Goal: Understand process/instructions: Learn how to perform a task or action

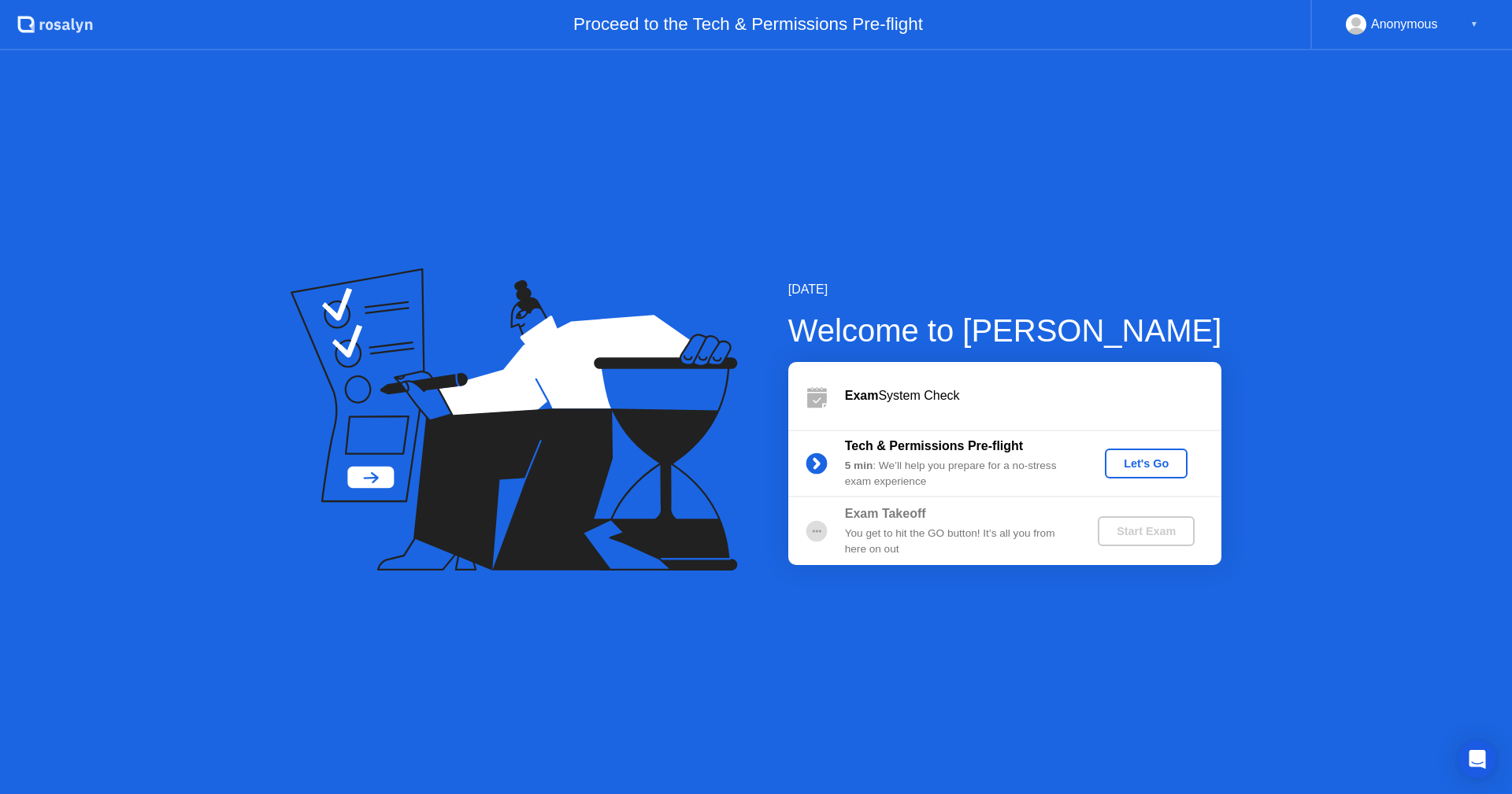
click at [1166, 458] on div "Let's Go" at bounding box center [1146, 463] width 70 height 12
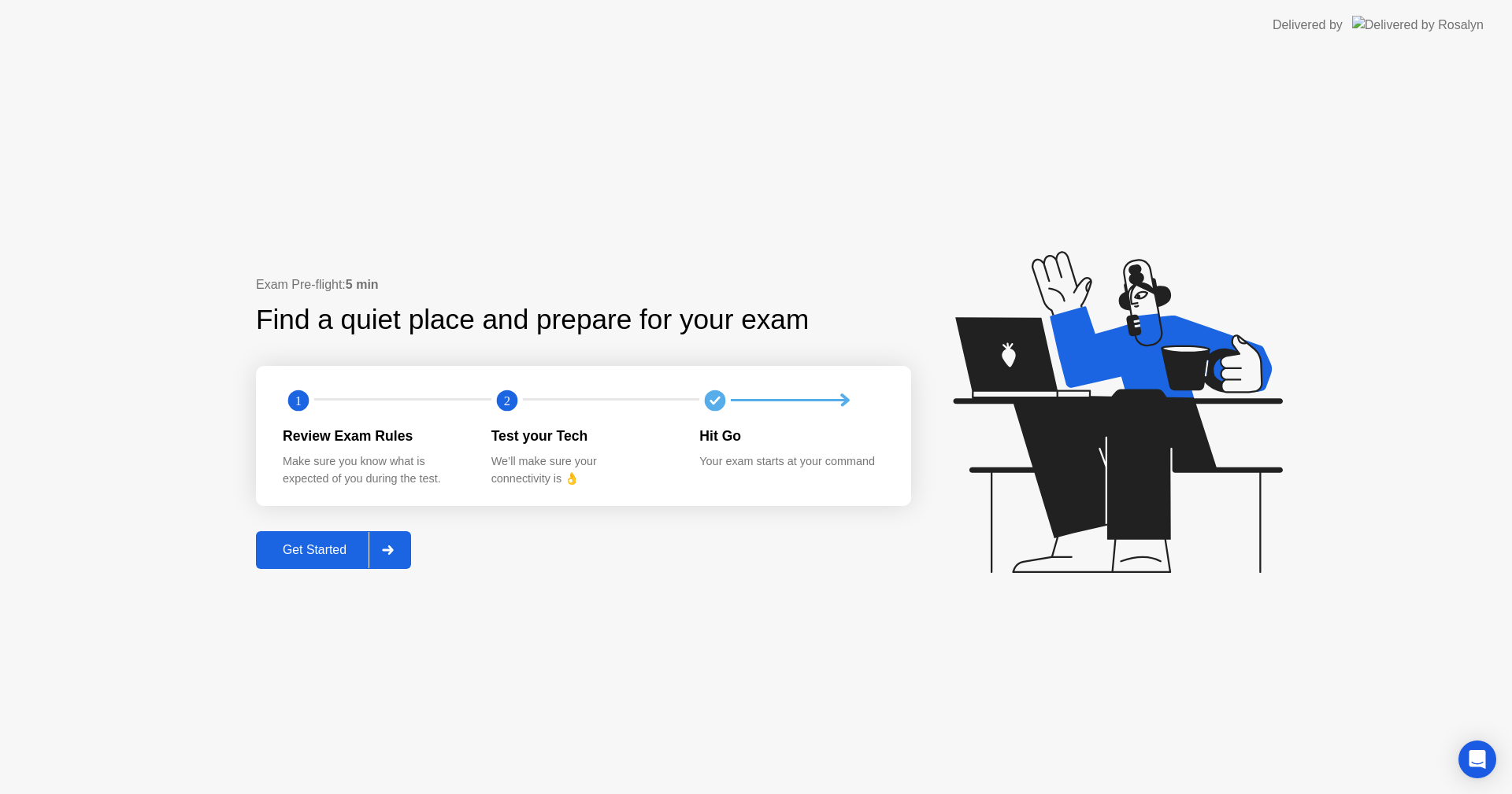
click at [328, 555] on div "Get Started" at bounding box center [315, 550] width 108 height 14
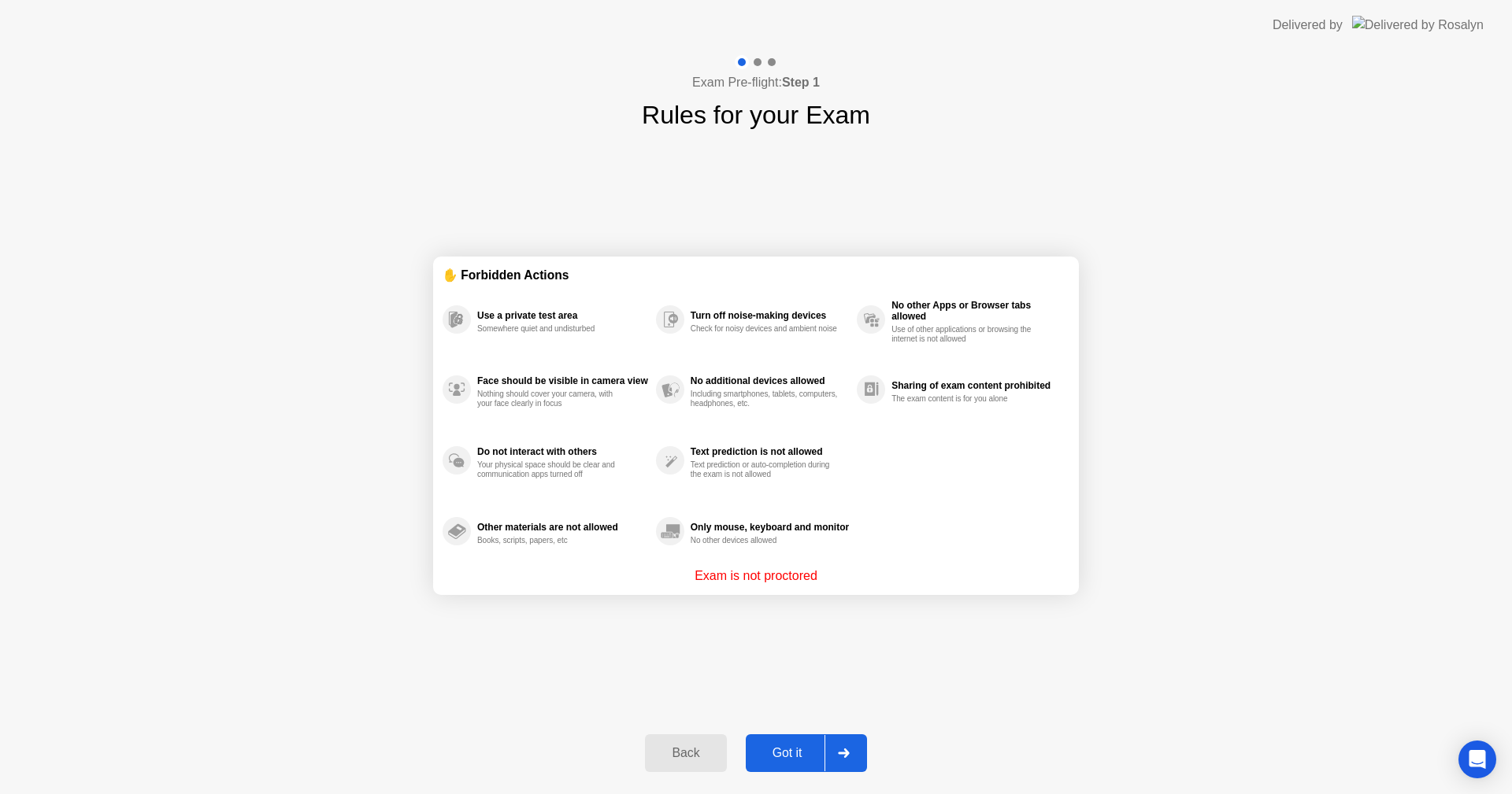
click at [795, 746] on div "Got it" at bounding box center [787, 752] width 74 height 14
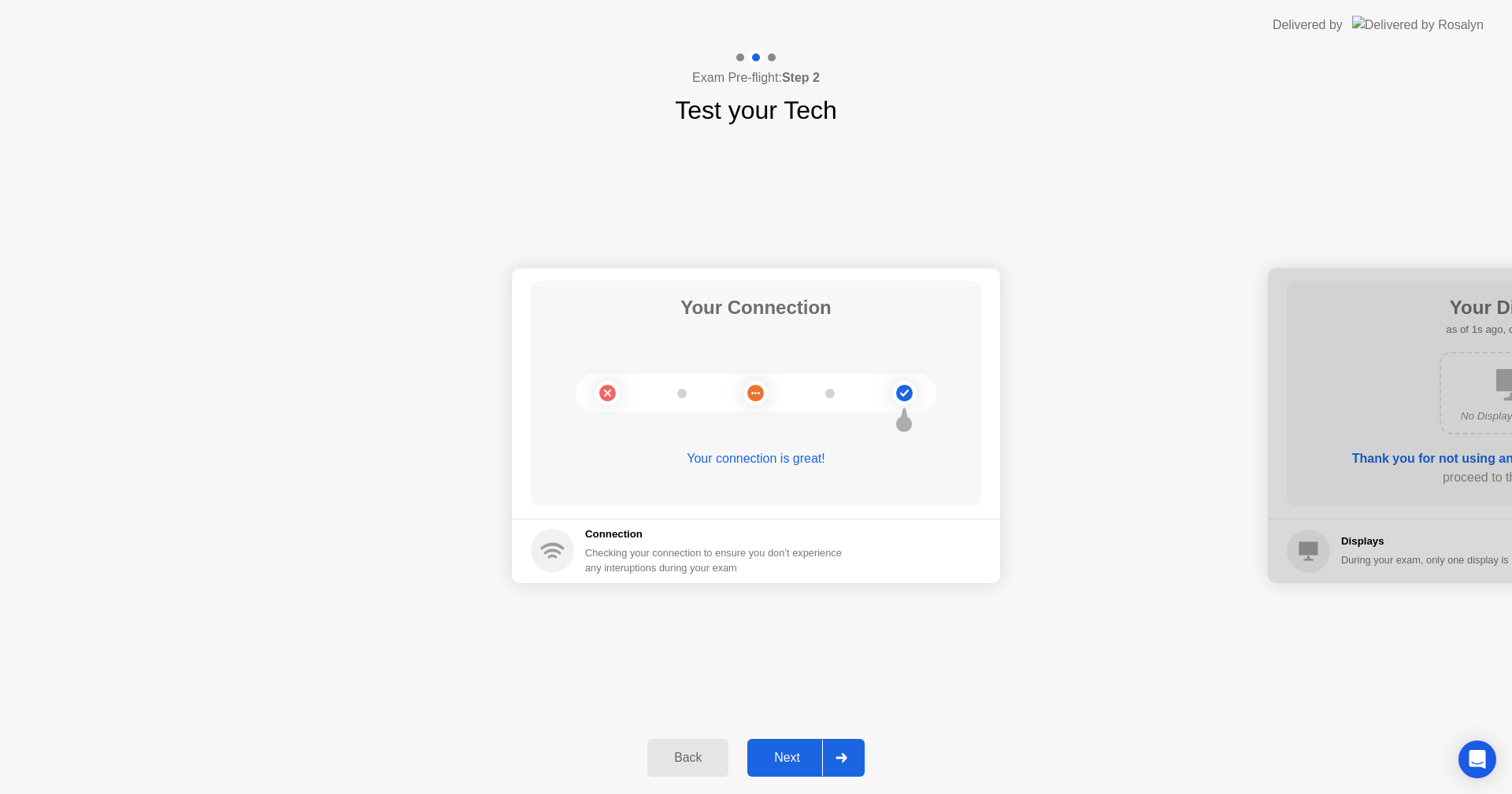
click at [788, 767] on button "Next" at bounding box center [805, 757] width 117 height 37
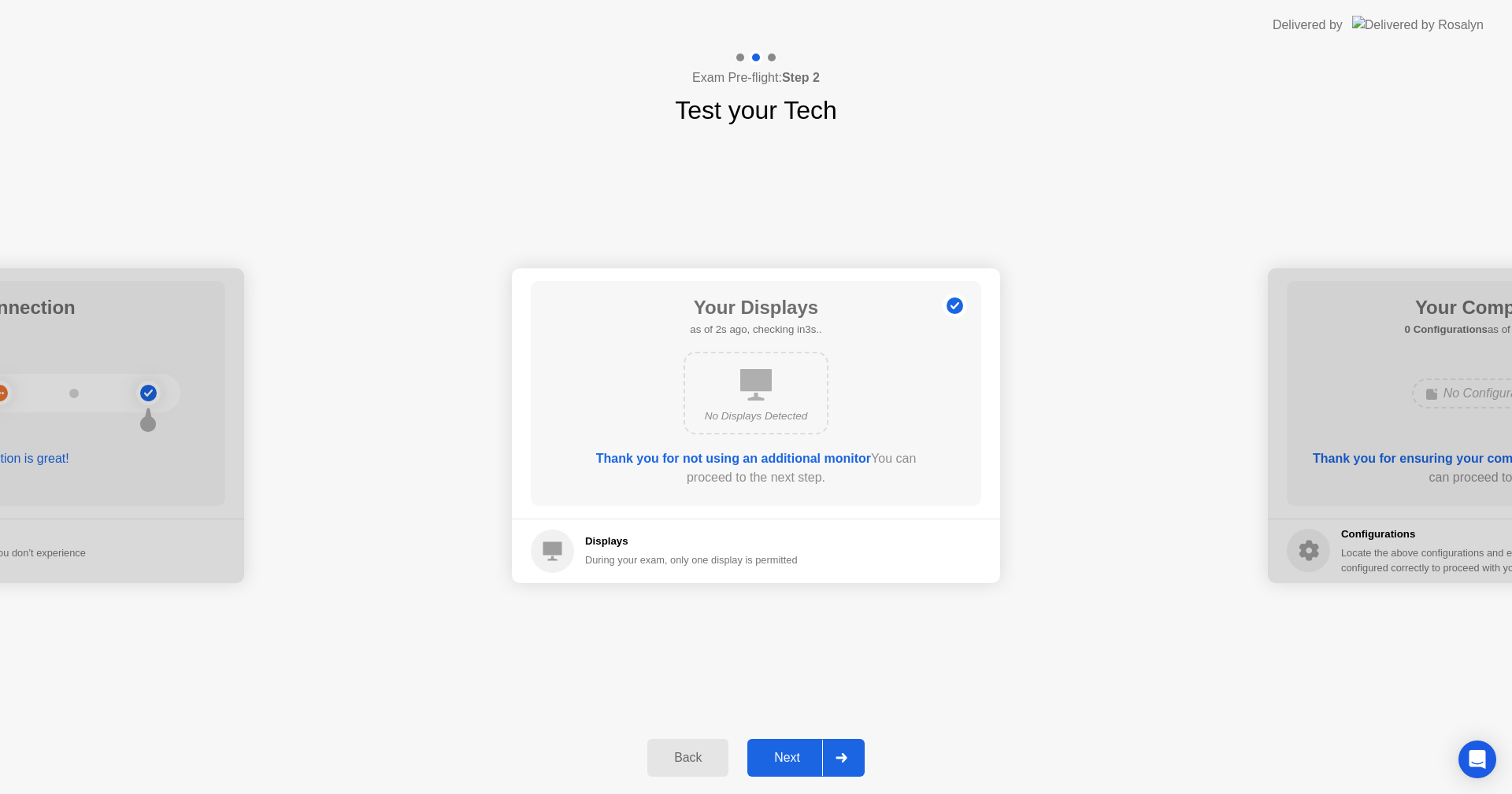
click at [783, 760] on div "Next" at bounding box center [787, 757] width 70 height 14
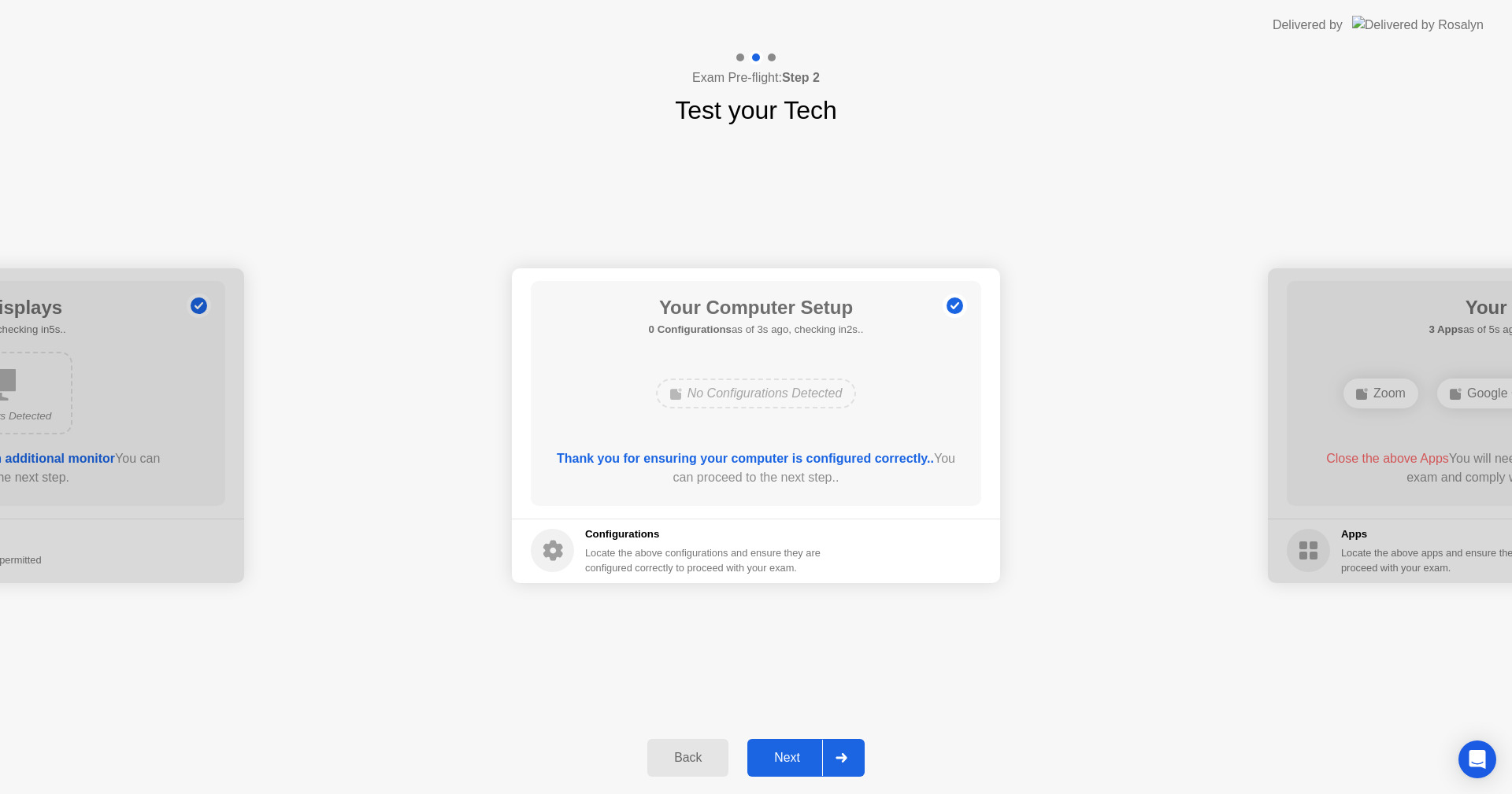
click at [783, 760] on div "Next" at bounding box center [787, 757] width 70 height 14
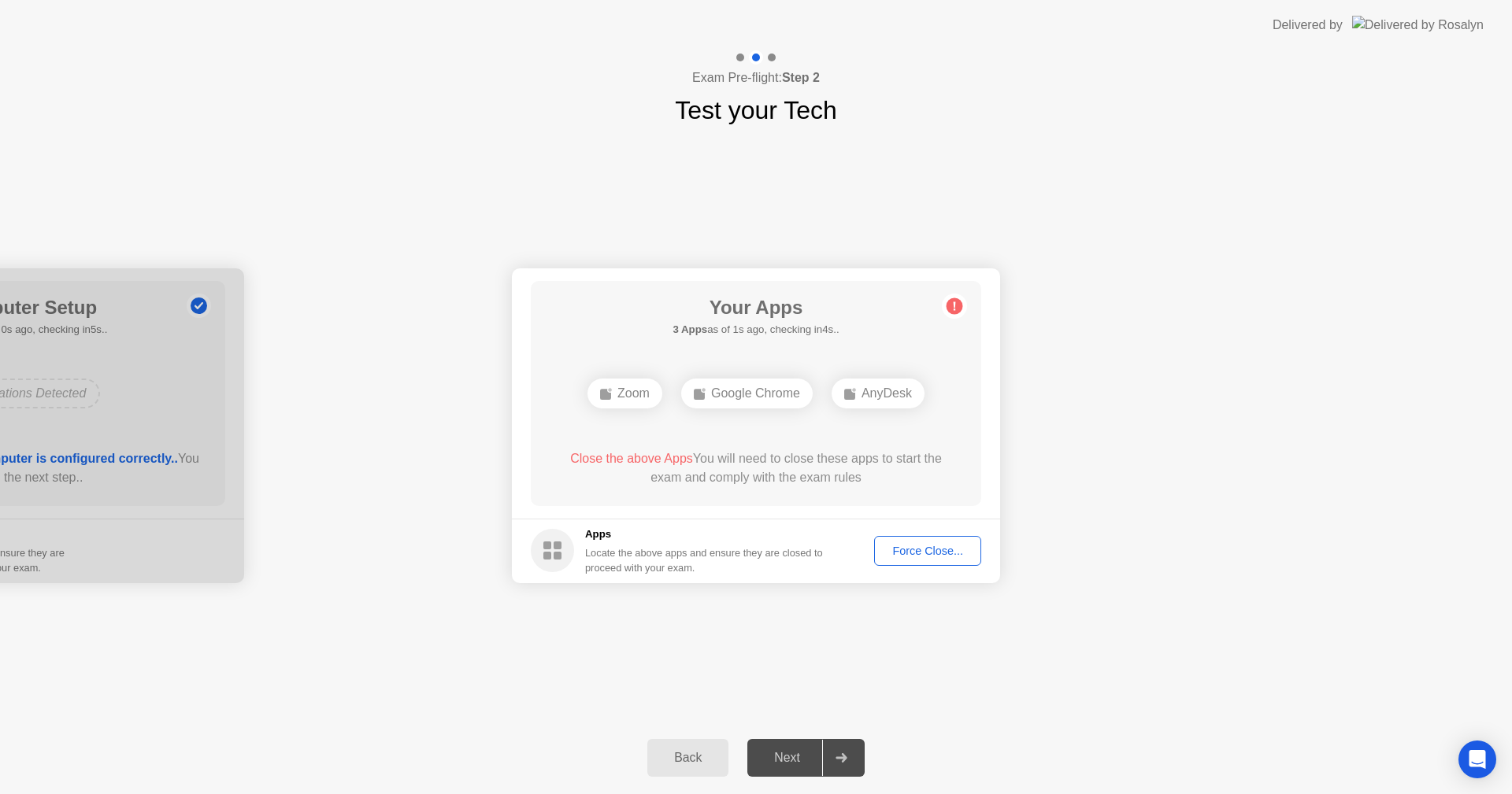
click at [927, 560] on button "Force Close..." at bounding box center [927, 551] width 107 height 30
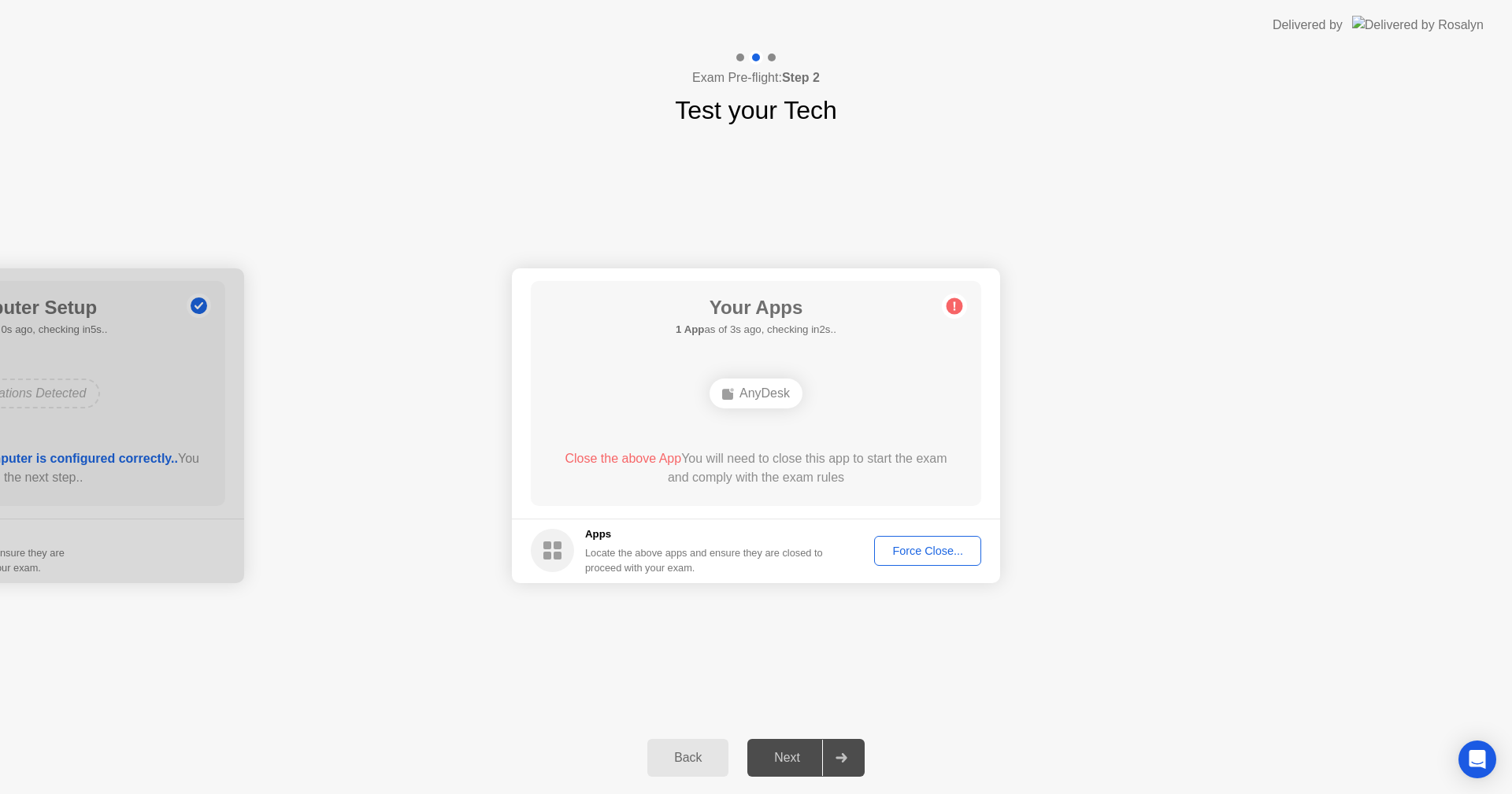
click at [937, 553] on div "Force Close..." at bounding box center [928, 551] width 96 height 12
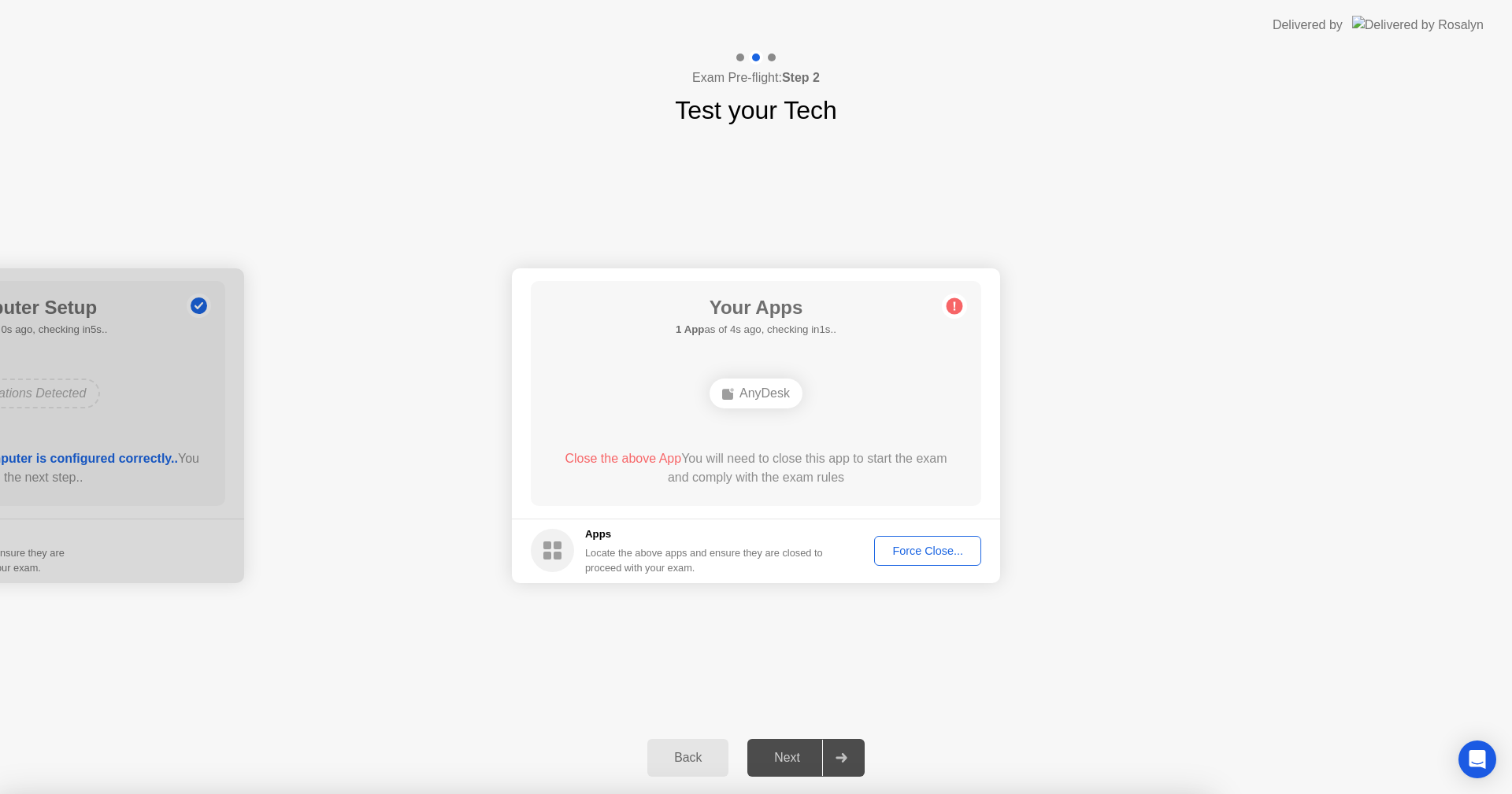
drag, startPoint x: 748, startPoint y: 424, endPoint x: 753, endPoint y: 462, distance: 38.3
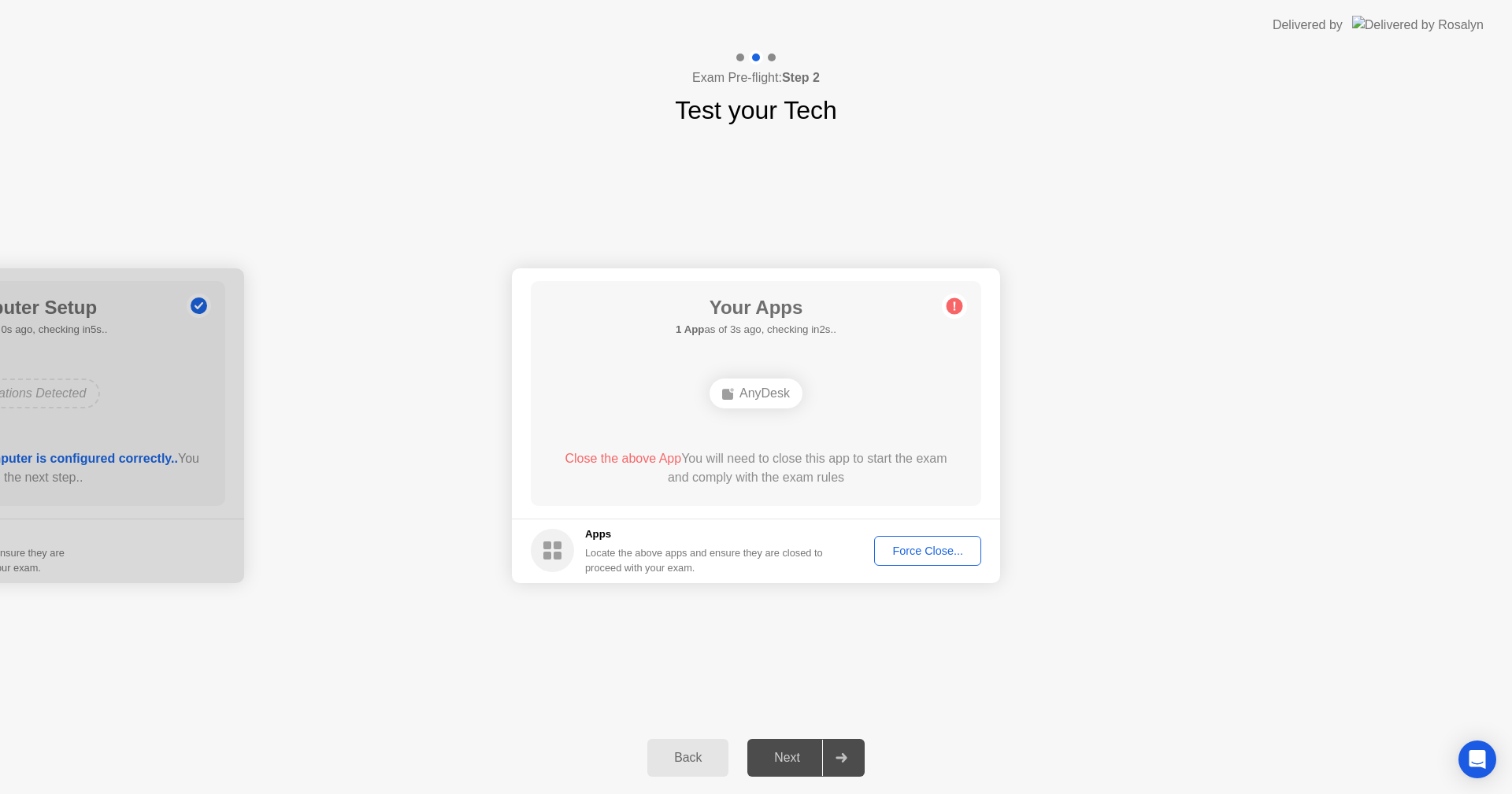
click at [935, 551] on div "Force Close..." at bounding box center [928, 551] width 96 height 12
